Goal: Navigation & Orientation: Find specific page/section

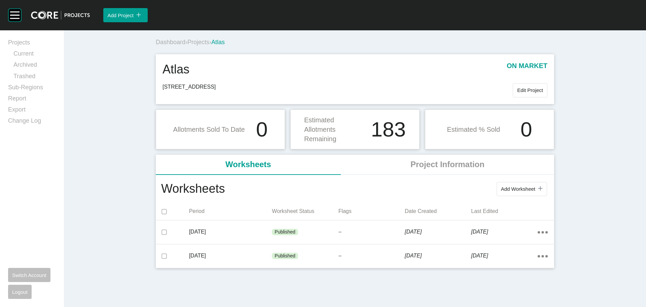
click at [198, 43] on span "Projects" at bounding box center [198, 42] width 22 height 7
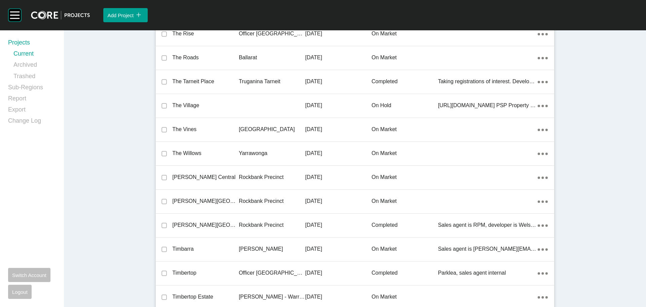
scroll to position [15686, 0]
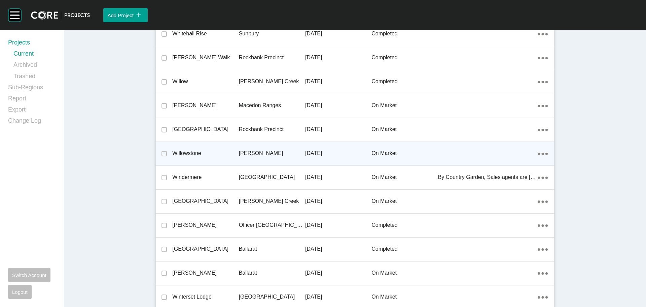
click at [193, 149] on p "Willowstone" at bounding box center [205, 152] width 66 height 7
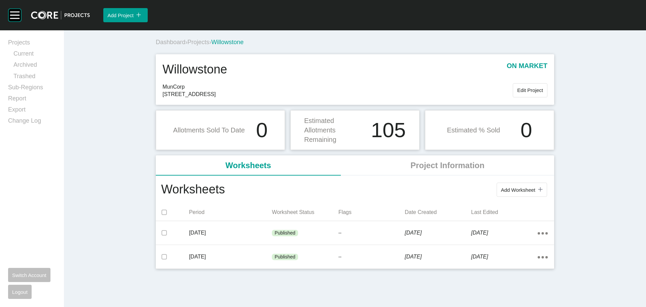
click at [206, 45] on span "Projects" at bounding box center [198, 42] width 22 height 7
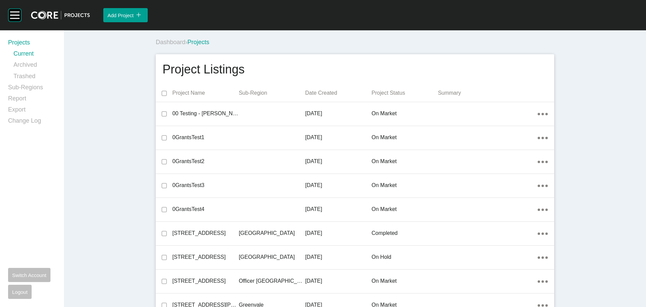
scroll to position [10165, 0]
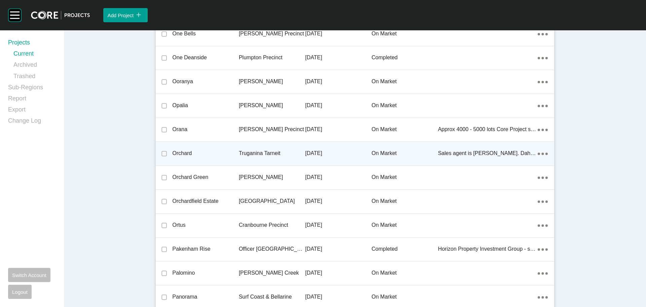
click at [184, 150] on p "Orchard" at bounding box center [205, 152] width 66 height 7
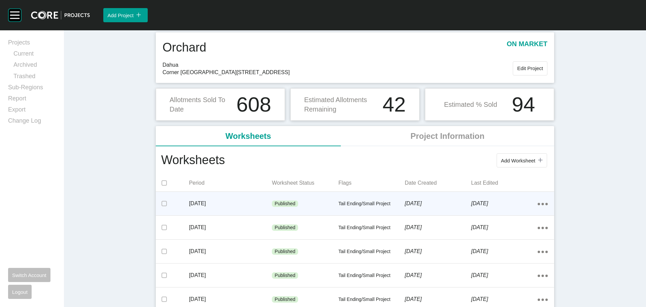
scroll to position [34, 0]
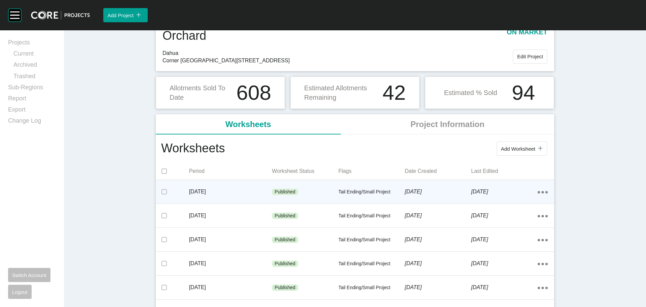
click at [358, 193] on p "Tail Ending/Small Project" at bounding box center [372, 192] width 66 height 7
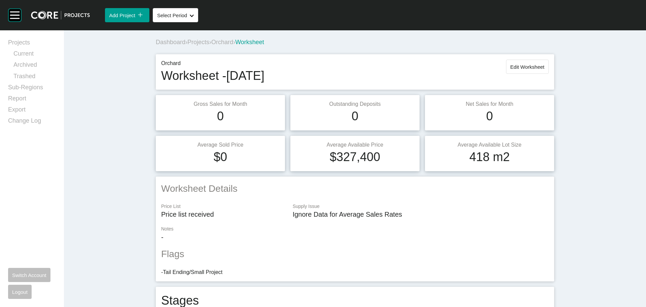
click at [227, 41] on span "Orchard" at bounding box center [222, 42] width 22 height 7
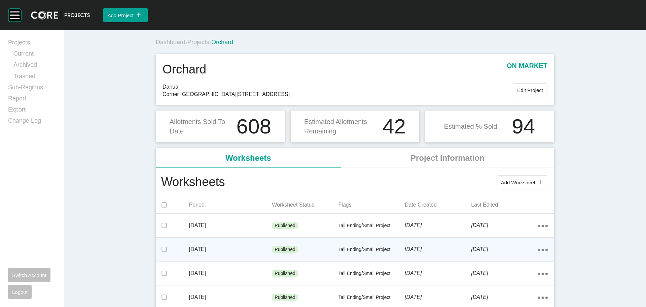
click at [370, 245] on div "Tail Ending/Small Project" at bounding box center [372, 249] width 66 height 20
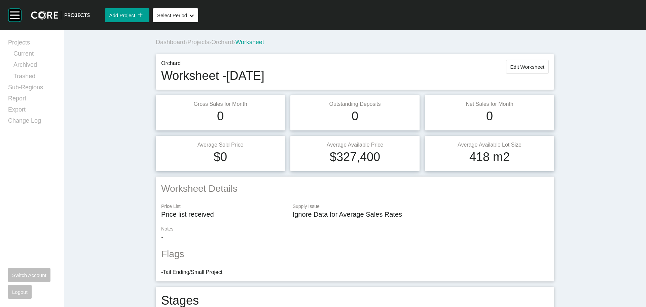
click at [225, 40] on span "Orchard" at bounding box center [222, 42] width 22 height 7
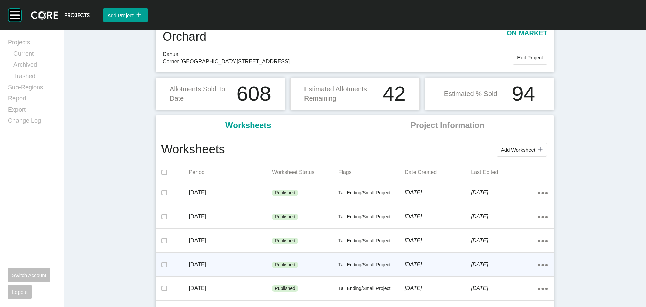
scroll to position [67, 0]
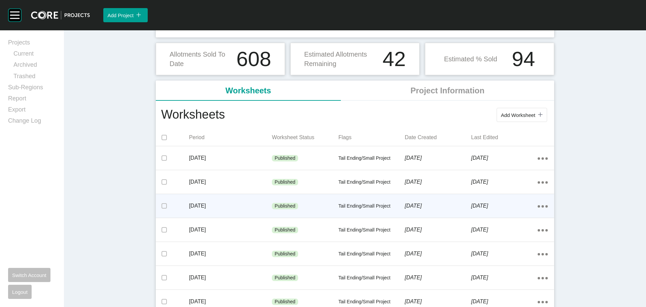
click at [370, 205] on p "Tail Ending/Small Project" at bounding box center [372, 206] width 66 height 7
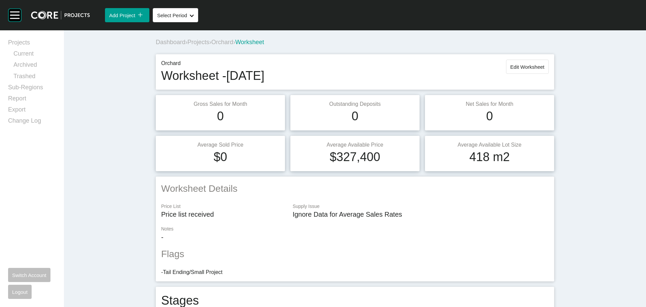
click at [231, 41] on span "Orchard" at bounding box center [222, 42] width 22 height 7
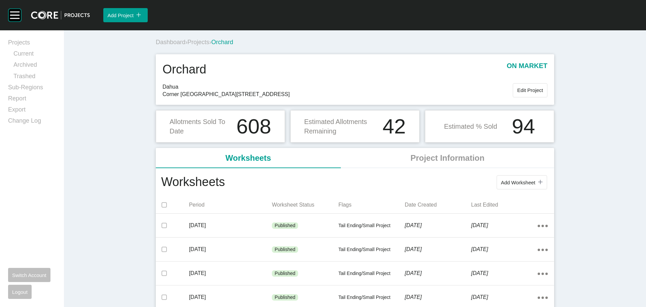
click at [412, 140] on div "Estimated Allotments Remaining 42" at bounding box center [354, 126] width 129 height 32
